Goal: Find specific page/section: Find specific page/section

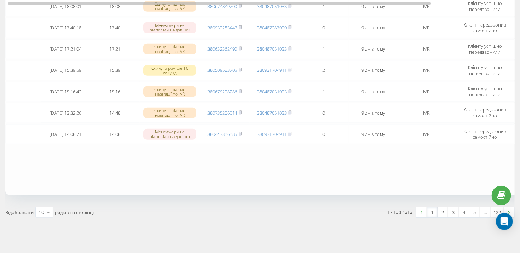
scroll to position [166, 0]
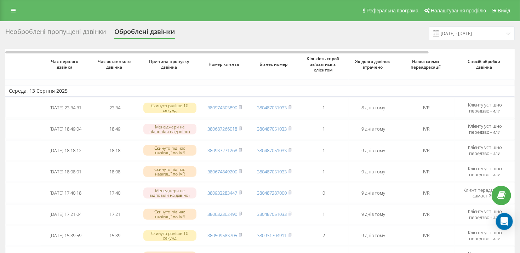
click at [43, 32] on div "Необроблені пропущені дзвінки" at bounding box center [55, 33] width 100 height 11
